Goal: Information Seeking & Learning: Check status

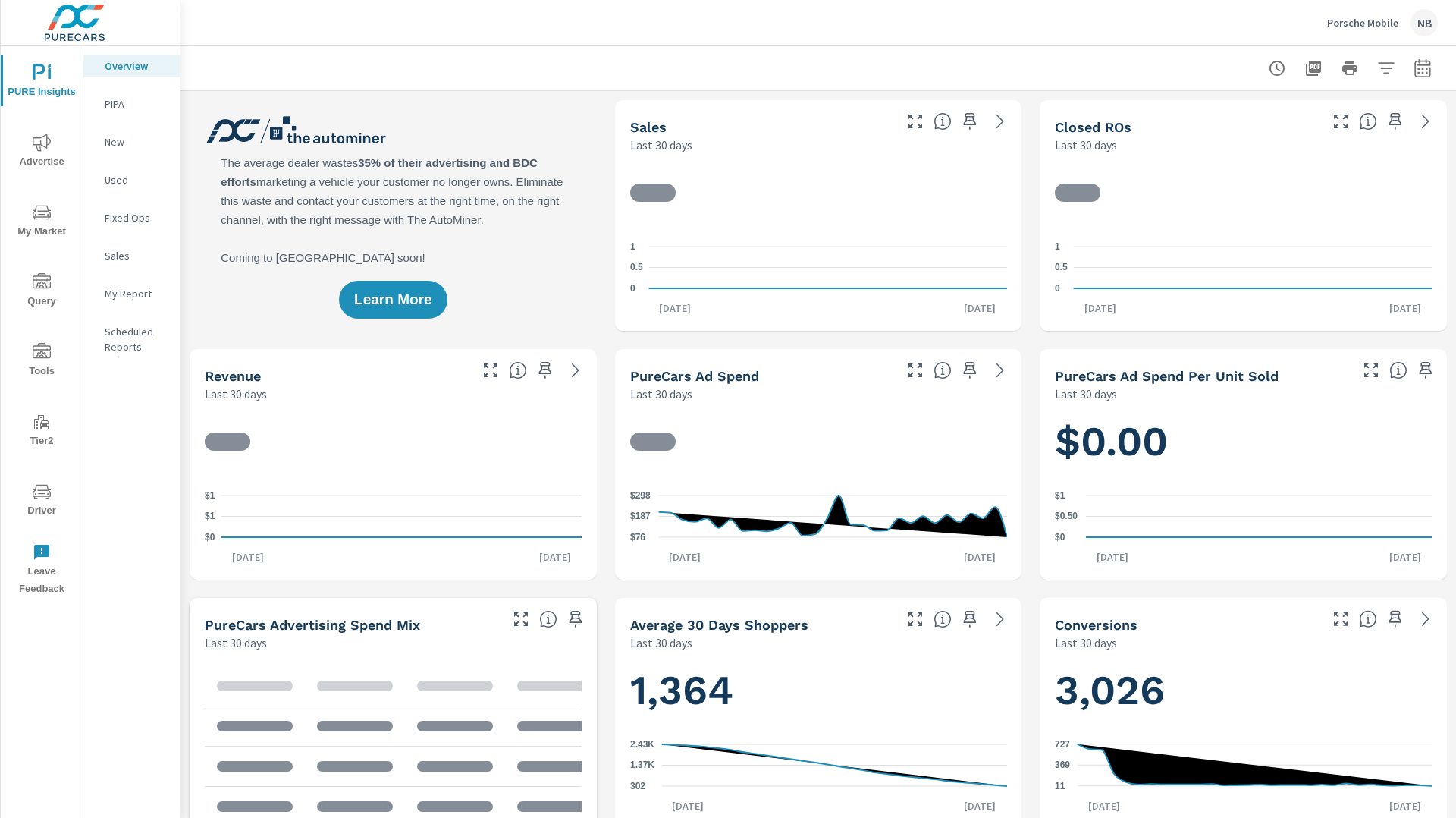
click at [36, 146] on icon "nav menu" at bounding box center [41, 143] width 18 height 18
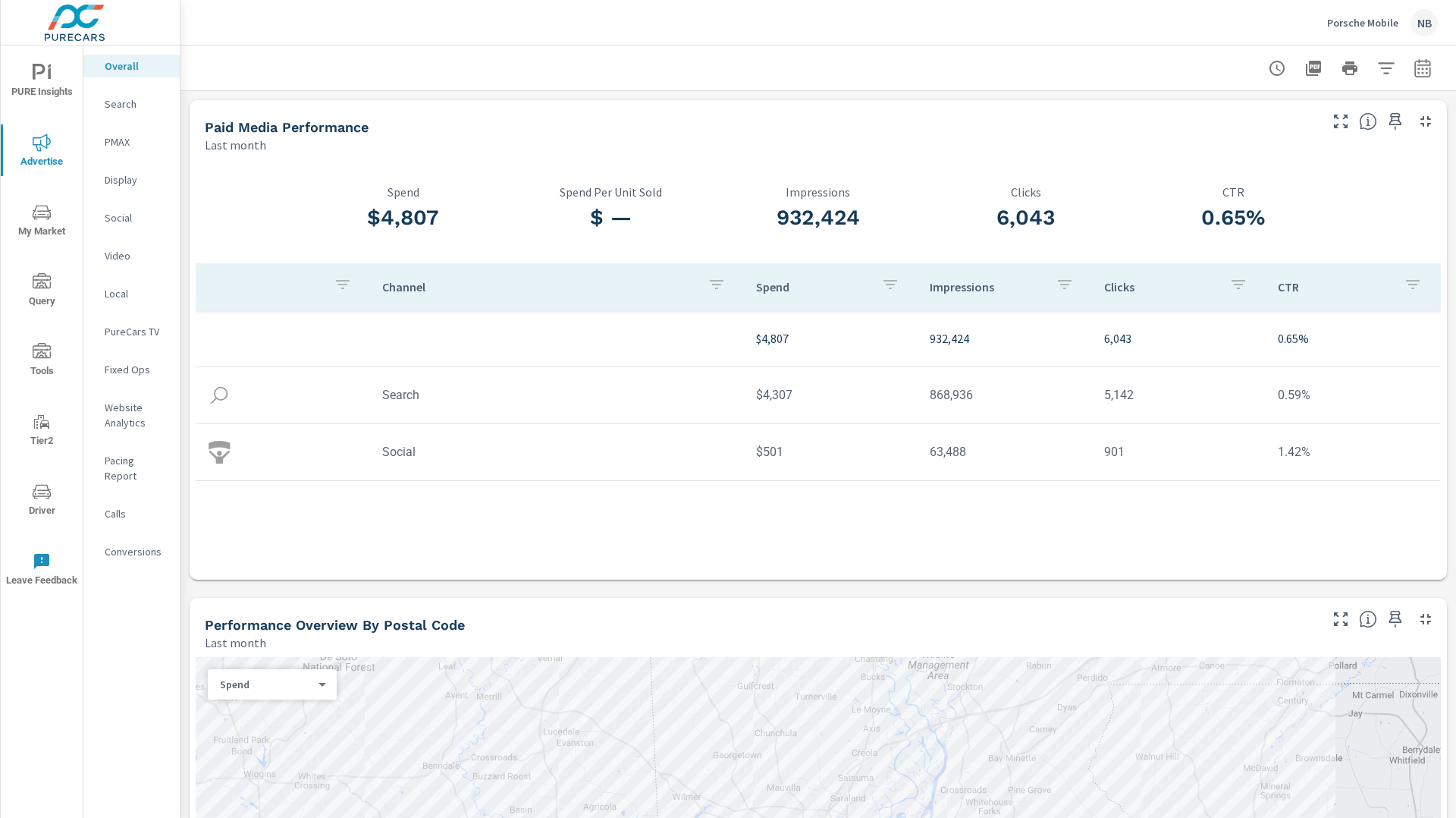
click at [113, 139] on p "PMAX" at bounding box center [136, 142] width 63 height 15
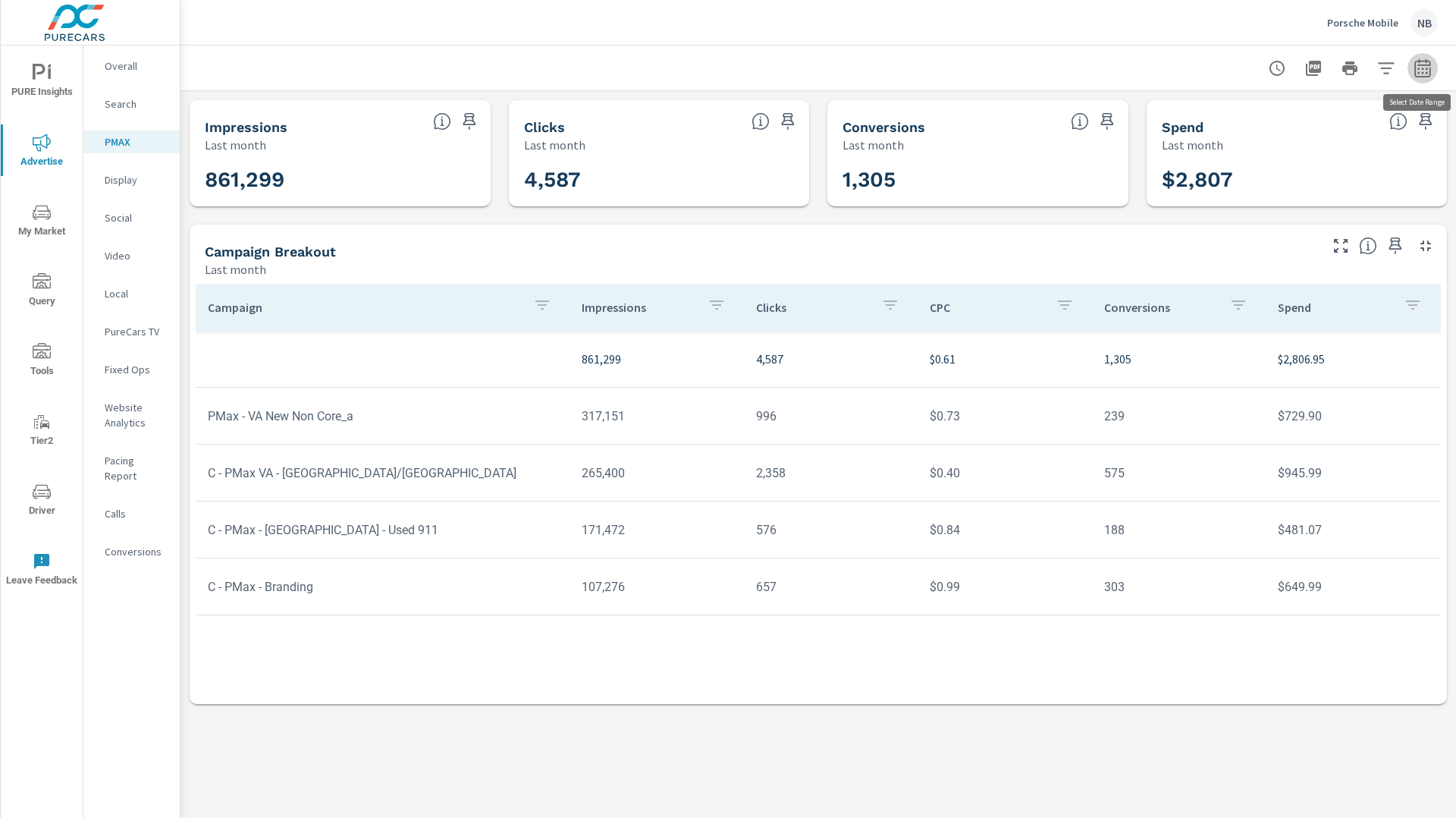
click at [1419, 74] on icon "button" at bounding box center [1423, 68] width 18 height 18
select select "Last month"
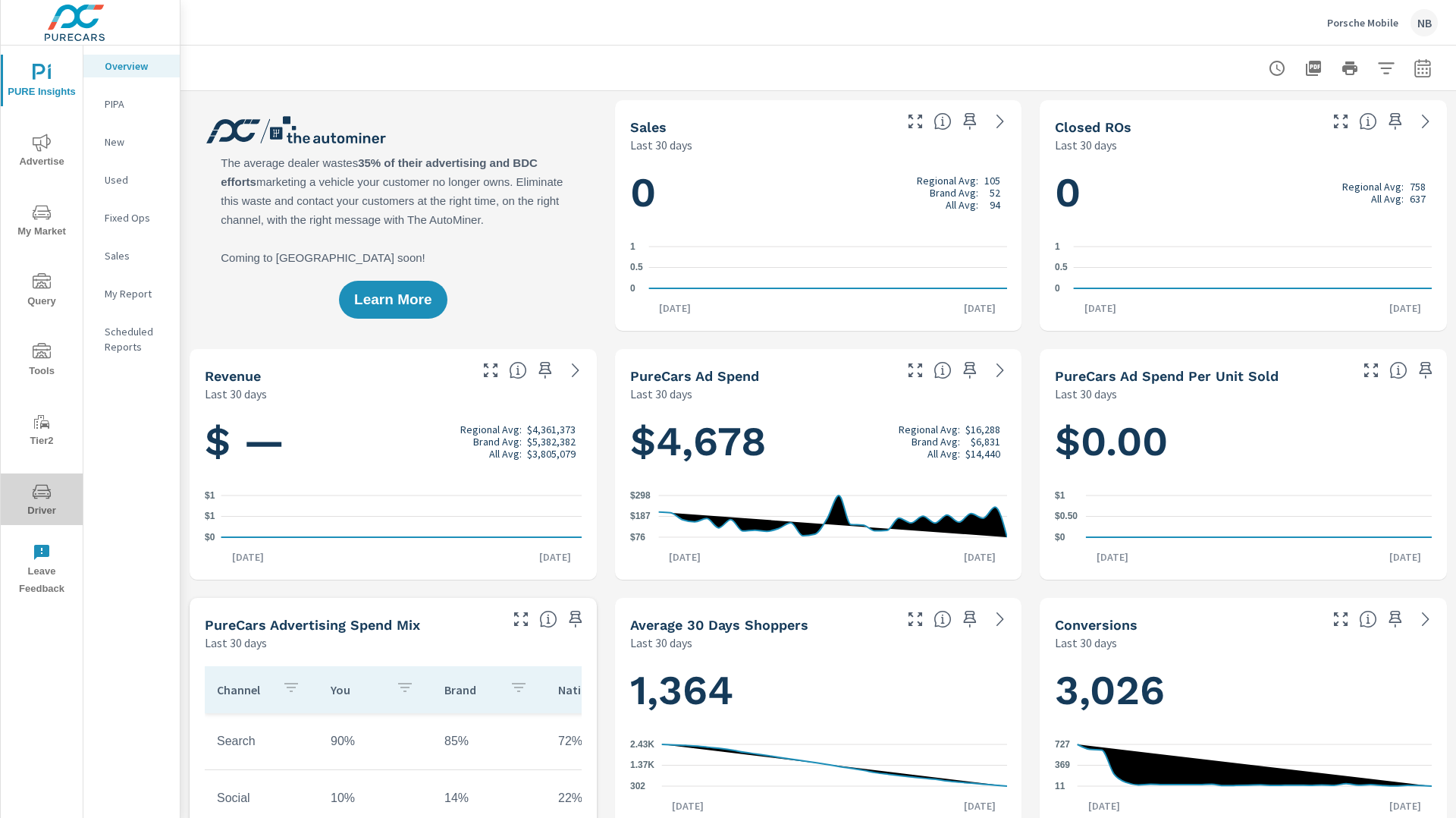
click at [32, 493] on icon "nav menu" at bounding box center [41, 491] width 18 height 18
